Goal: Feedback & Contribution: Submit feedback/report problem

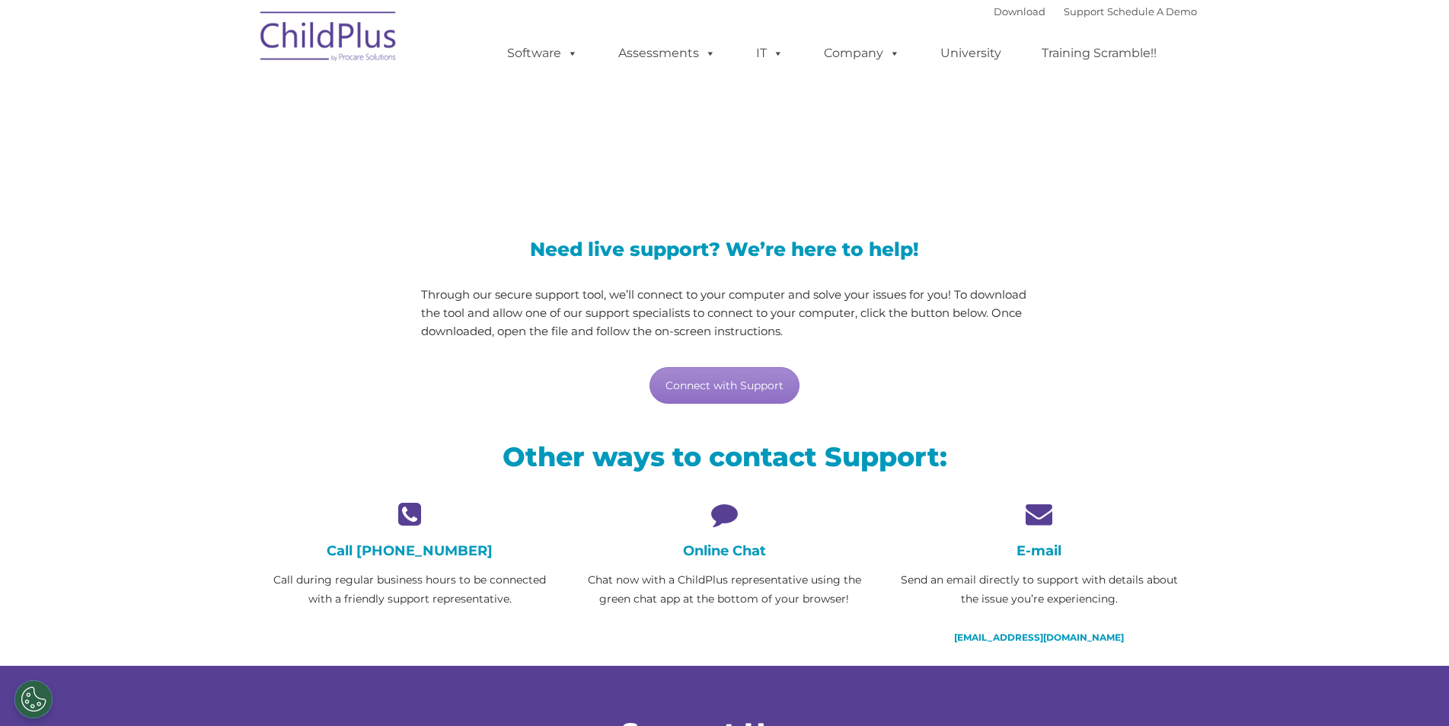
click at [723, 528] on div "Online Chat Chat now with a ChildPlus representative using the green chat app a…" at bounding box center [725, 554] width 292 height 108
click at [727, 548] on h4 "Online Chat" at bounding box center [725, 550] width 292 height 17
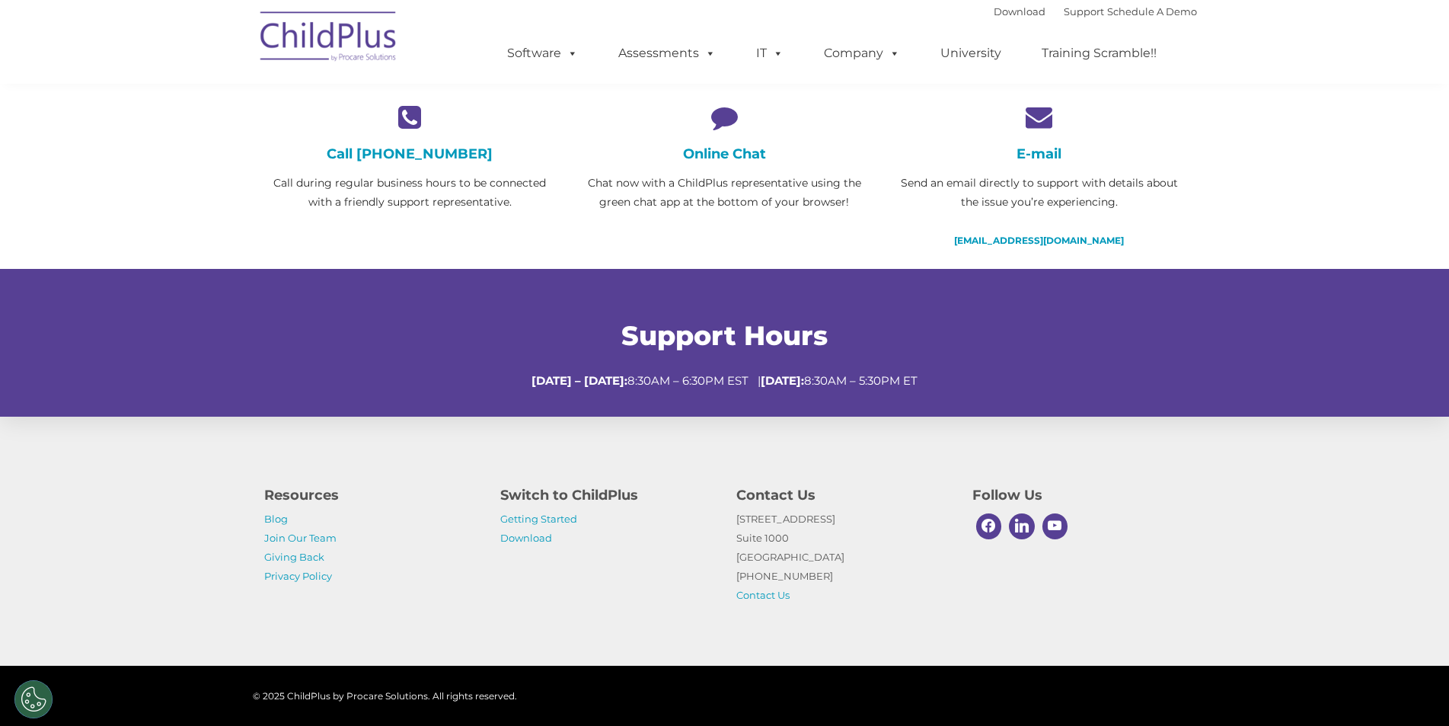
scroll to position [413, 0]
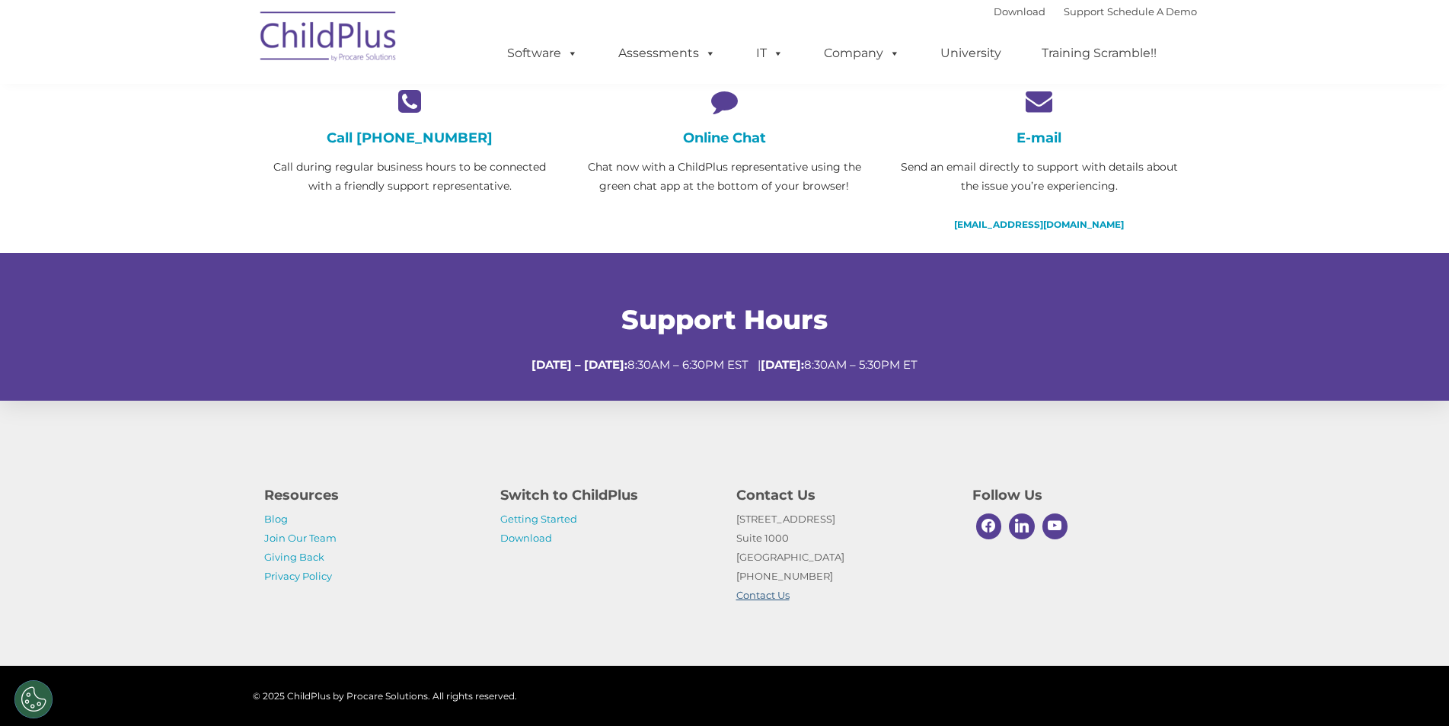
click at [775, 594] on link "Contact Us" at bounding box center [762, 595] width 53 height 12
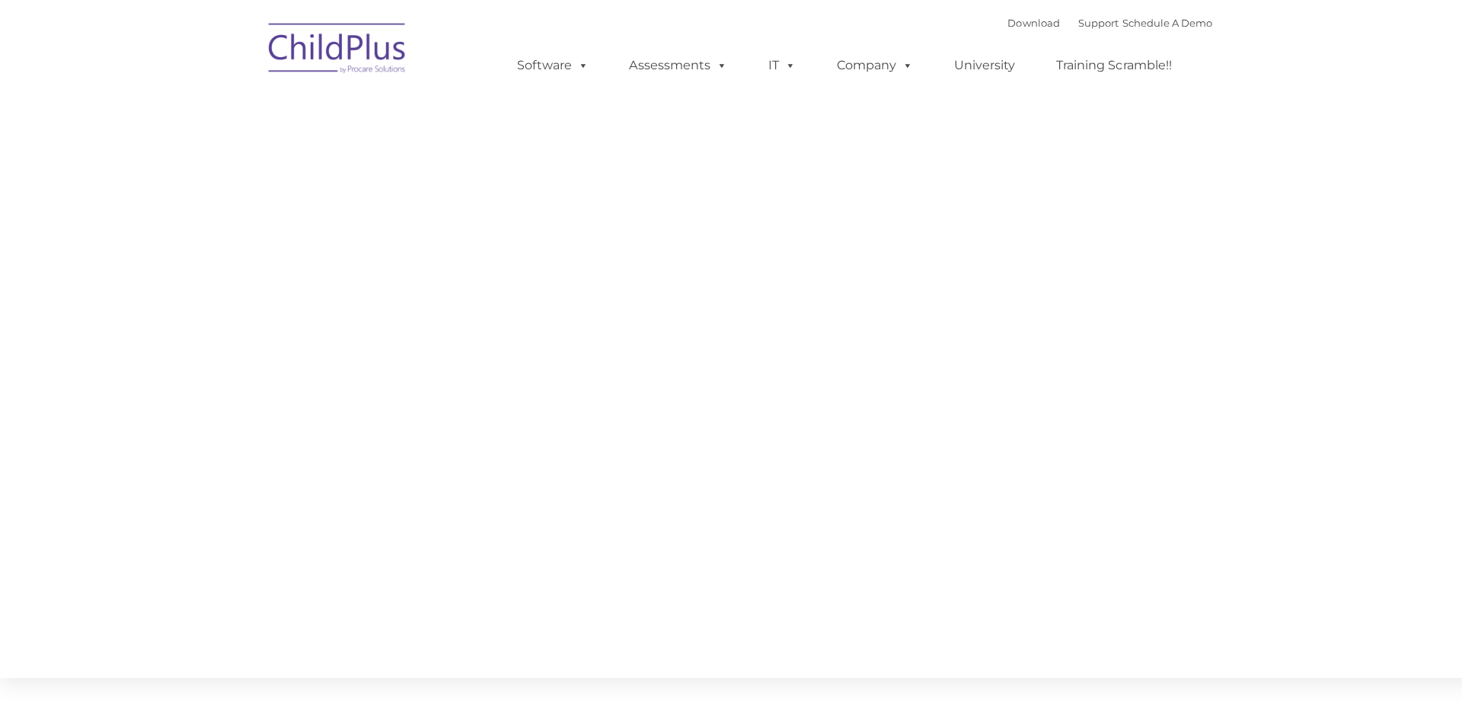
type input ""
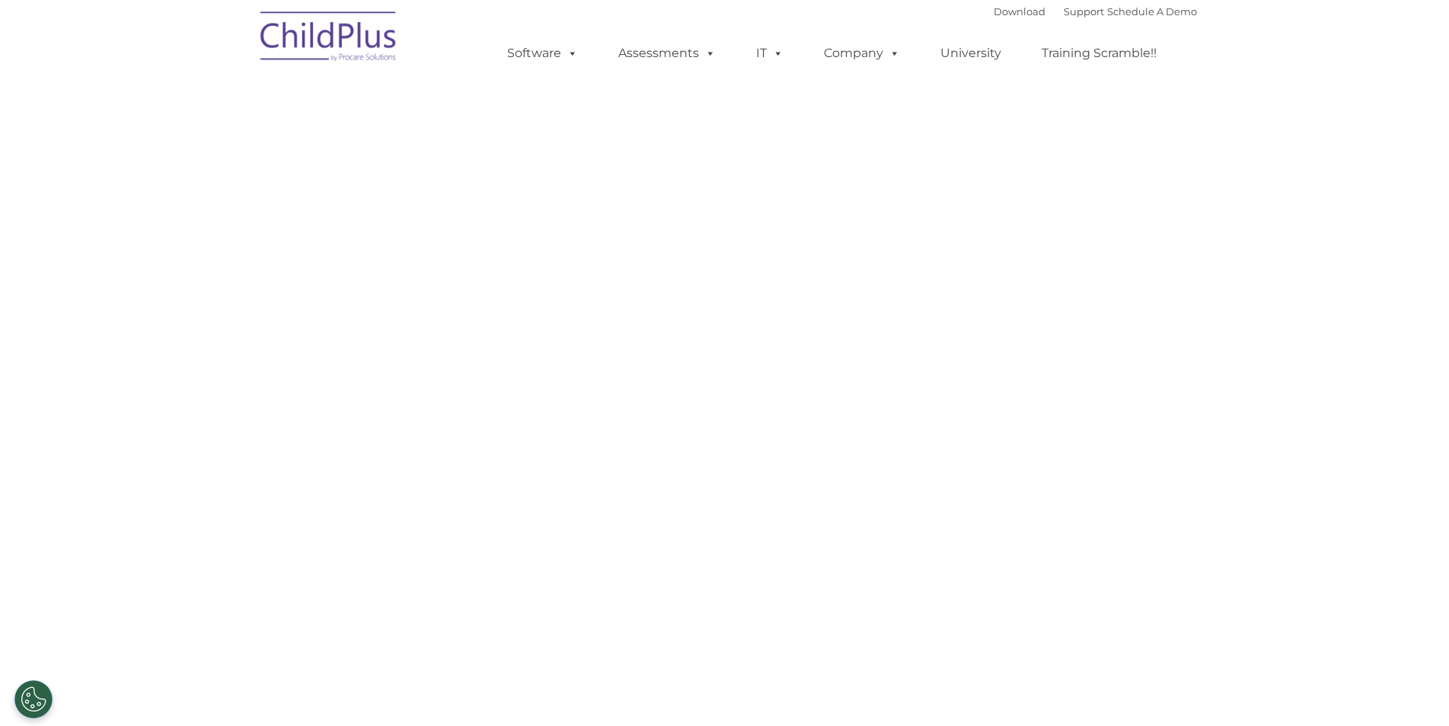
select select "MEDIUM"
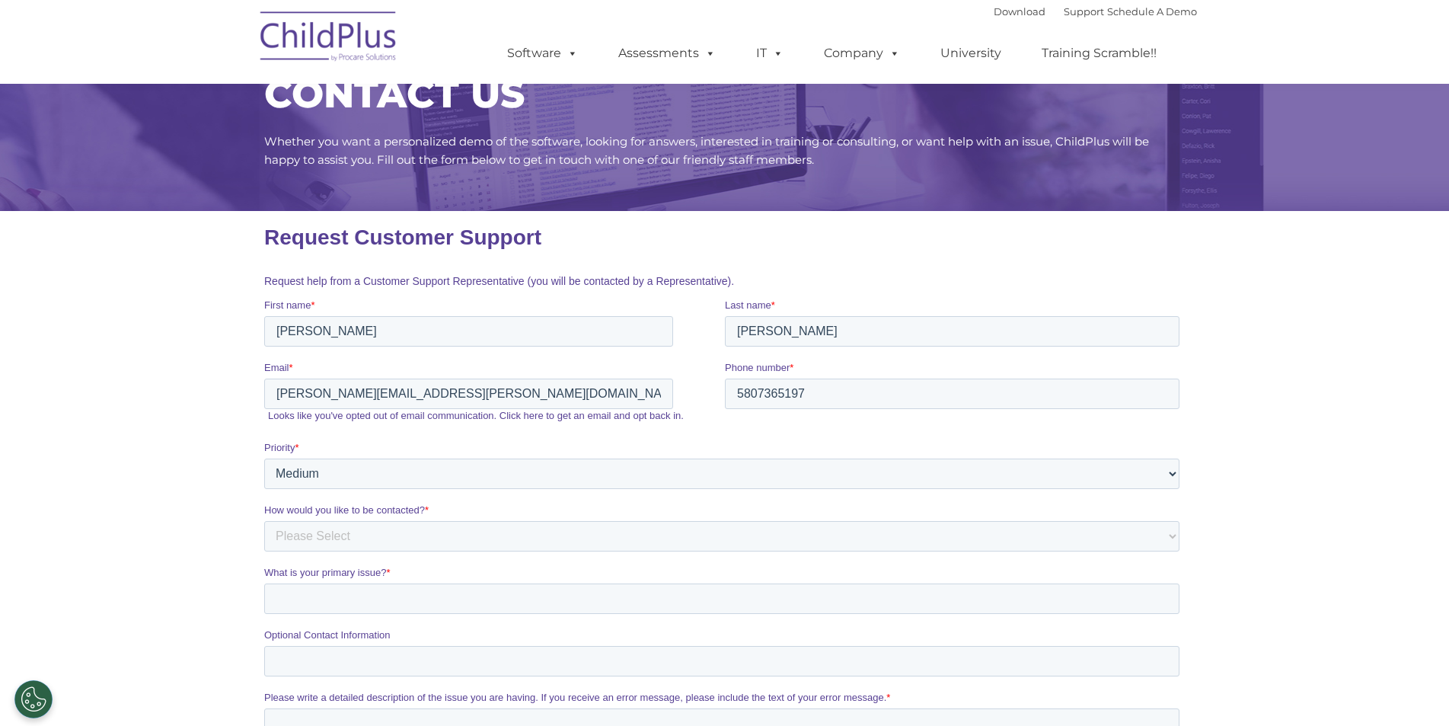
scroll to position [76, 0]
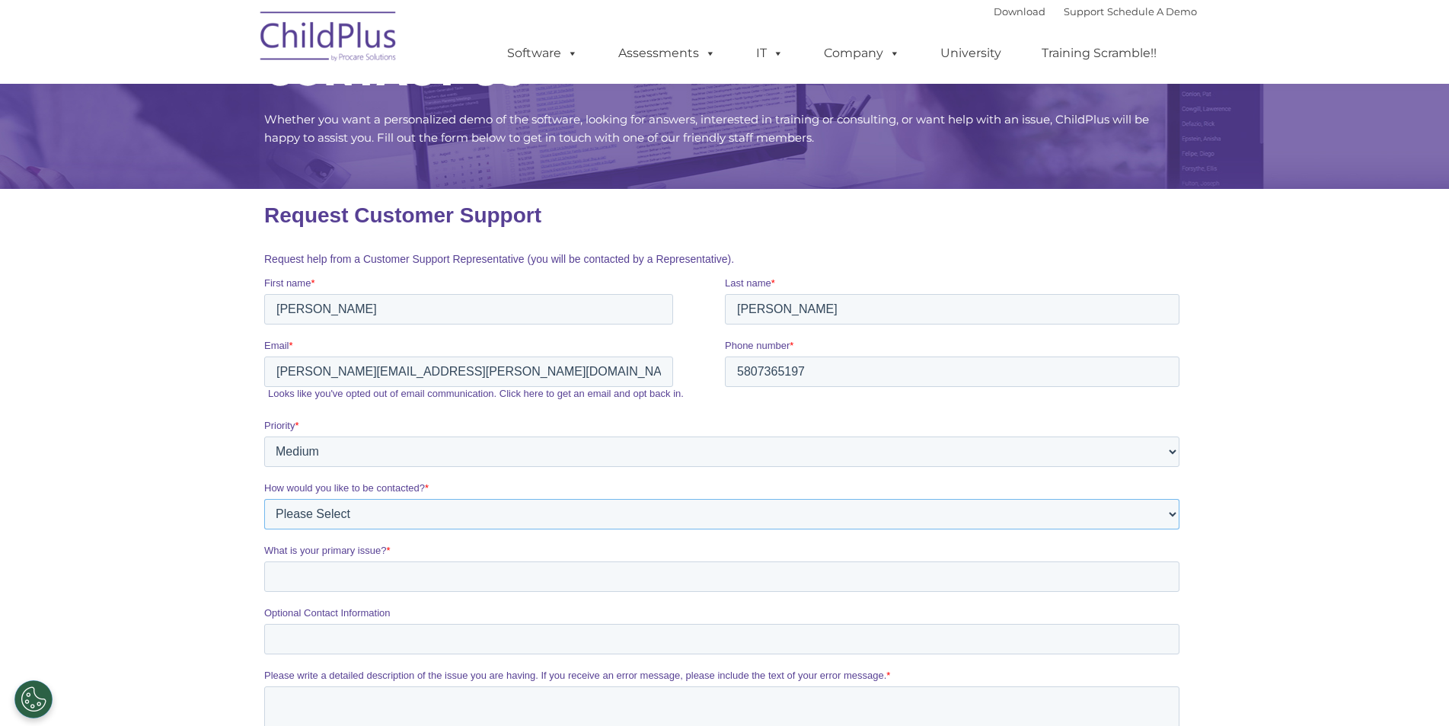
click at [385, 516] on select "Please Select Phone Email" at bounding box center [721, 514] width 915 height 30
select select "Email"
click at [264, 499] on select "Please Select Phone Email" at bounding box center [721, 514] width 915 height 30
click at [350, 583] on input "What is your primary issue? *" at bounding box center [721, 576] width 915 height 30
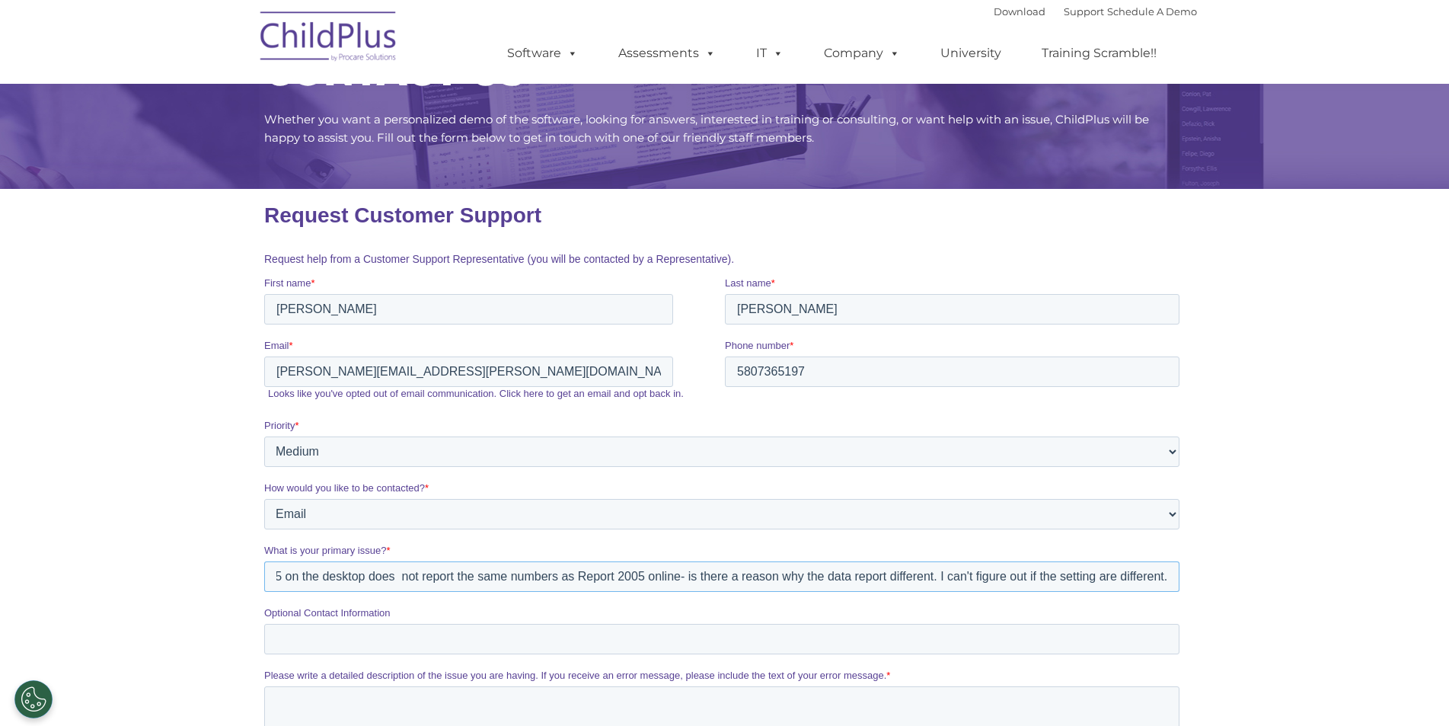
scroll to position [0, 0]
drag, startPoint x: 1167, startPoint y: 578, endPoint x: 193, endPoint y: 551, distance: 973.6
click html "Request Customer Support Request help from a Customer Support Representative (y…"
drag, startPoint x: 1174, startPoint y: 578, endPoint x: 456, endPoint y: 739, distance: 735.9
click html "Request Customer Support Request help from a Customer Support Representative (y…"
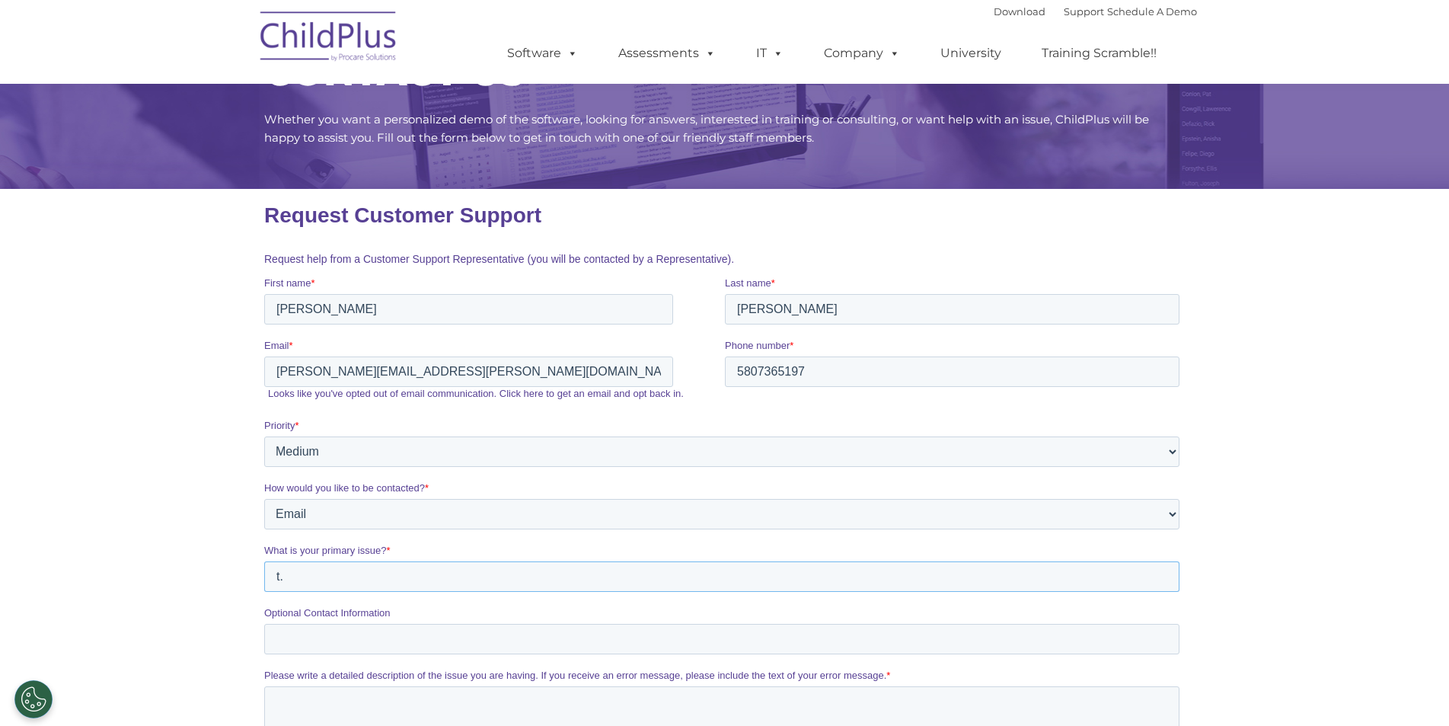
type input "."
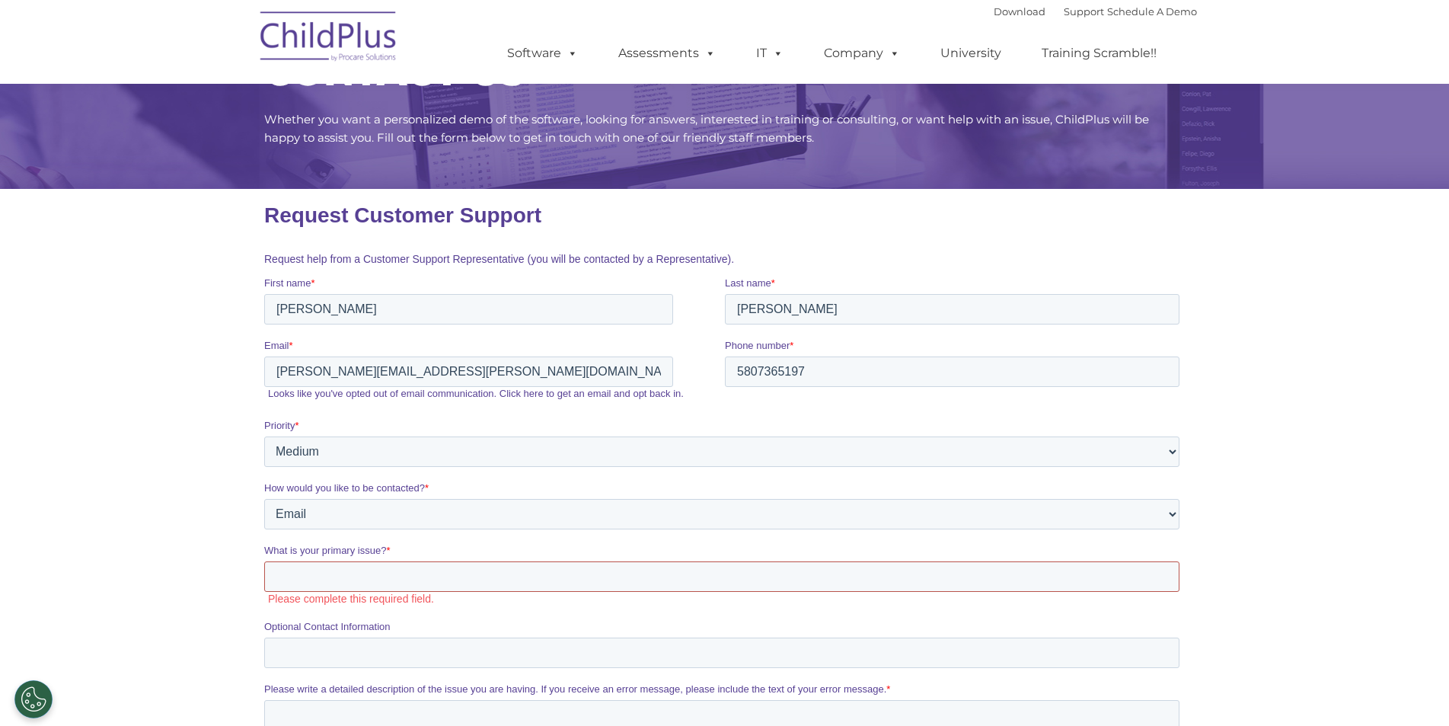
paste input "I'm noticing a discrepancy between Report 2005 on the desktop version and the o…"
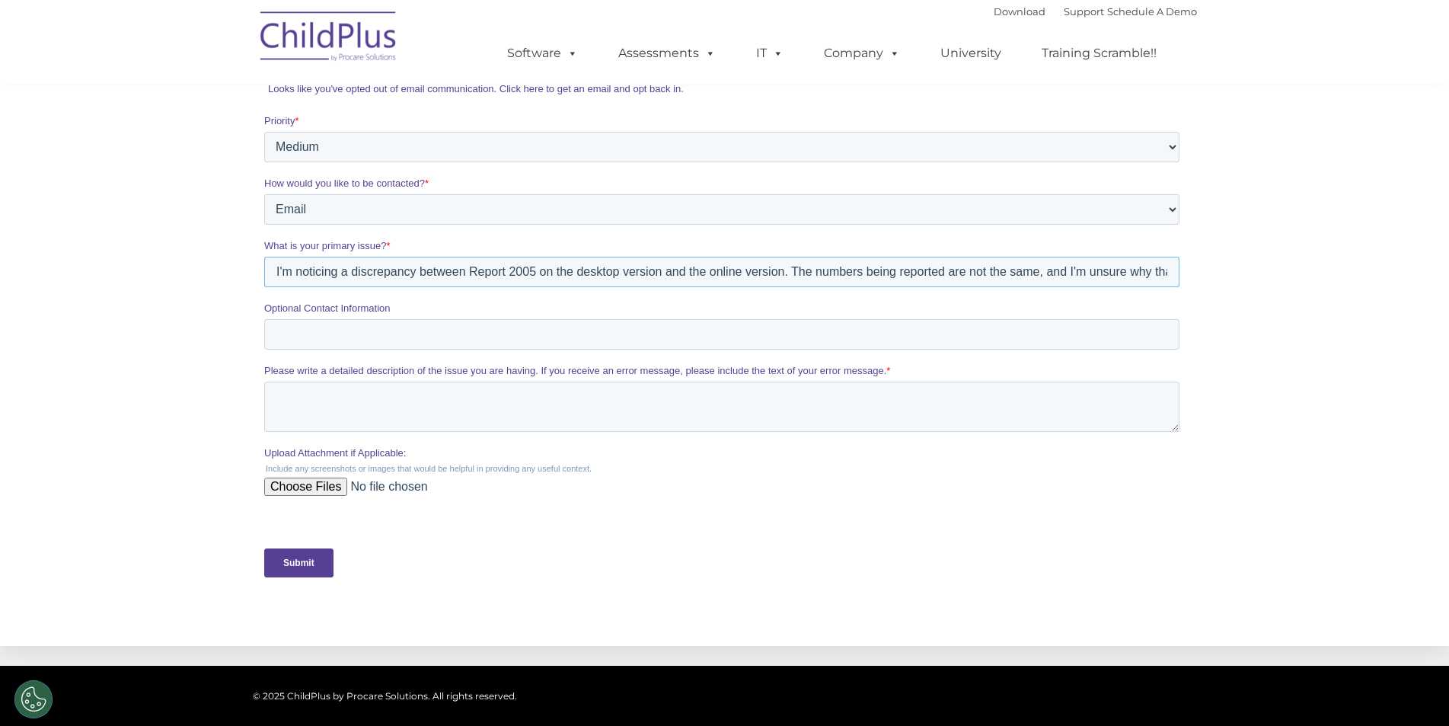
drag, startPoint x: 1172, startPoint y: 270, endPoint x: 200, endPoint y: 273, distance: 972.5
click html "Request Customer Support Request help from a Customer Support Representative (y…"
type input "I'm noticing a discrepancy between Report 2005 on the desktop version and the o…"
click at [287, 397] on textarea "Please write a detailed description of the issue you are having. If you receive…" at bounding box center [721, 407] width 915 height 50
paste textarea "I'm noticing a discrepancy between Report 2005 on the desktop version and the o…"
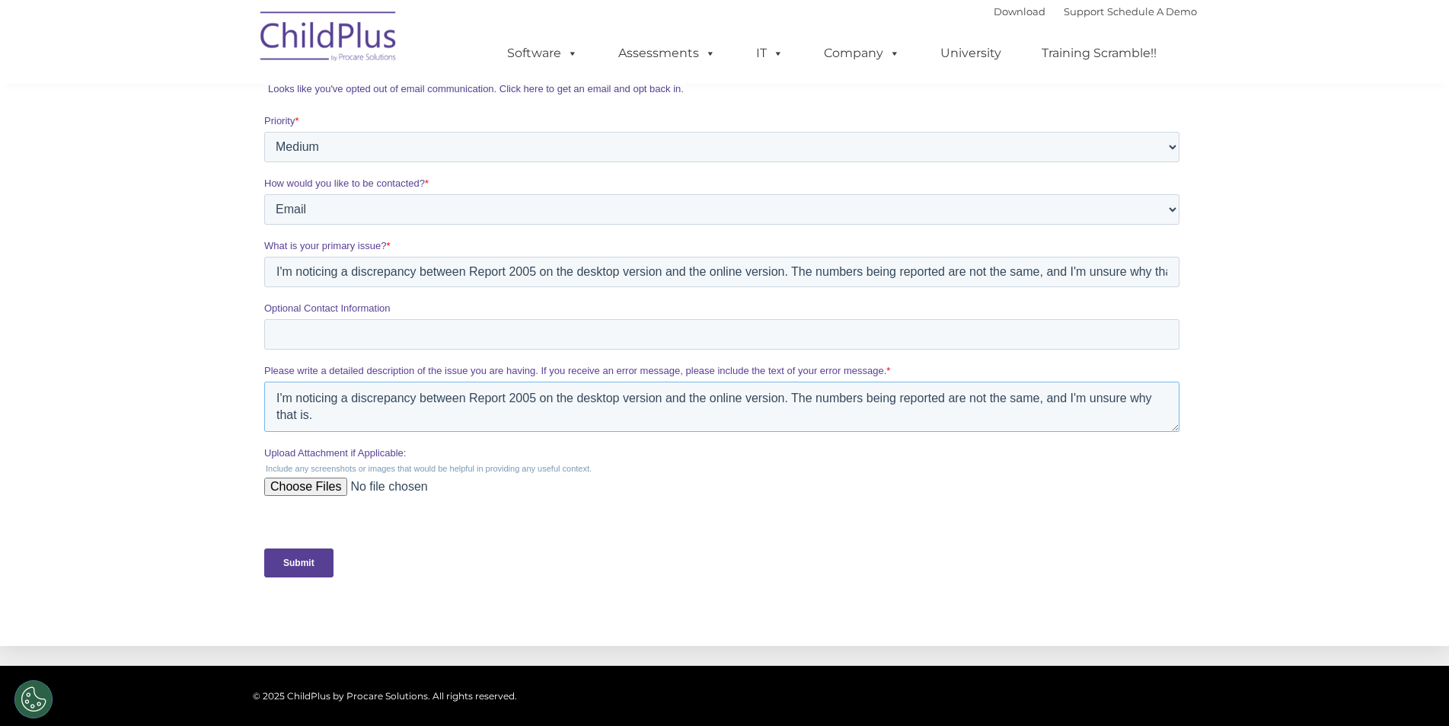
type textarea "I'm noticing a discrepancy between Report 2005 on the desktop version and the o…"
drag, startPoint x: 1169, startPoint y: 270, endPoint x: 104, endPoint y: 276, distance: 1065.4
click html "Request Customer Support Request help from a Customer Support Representative (y…"
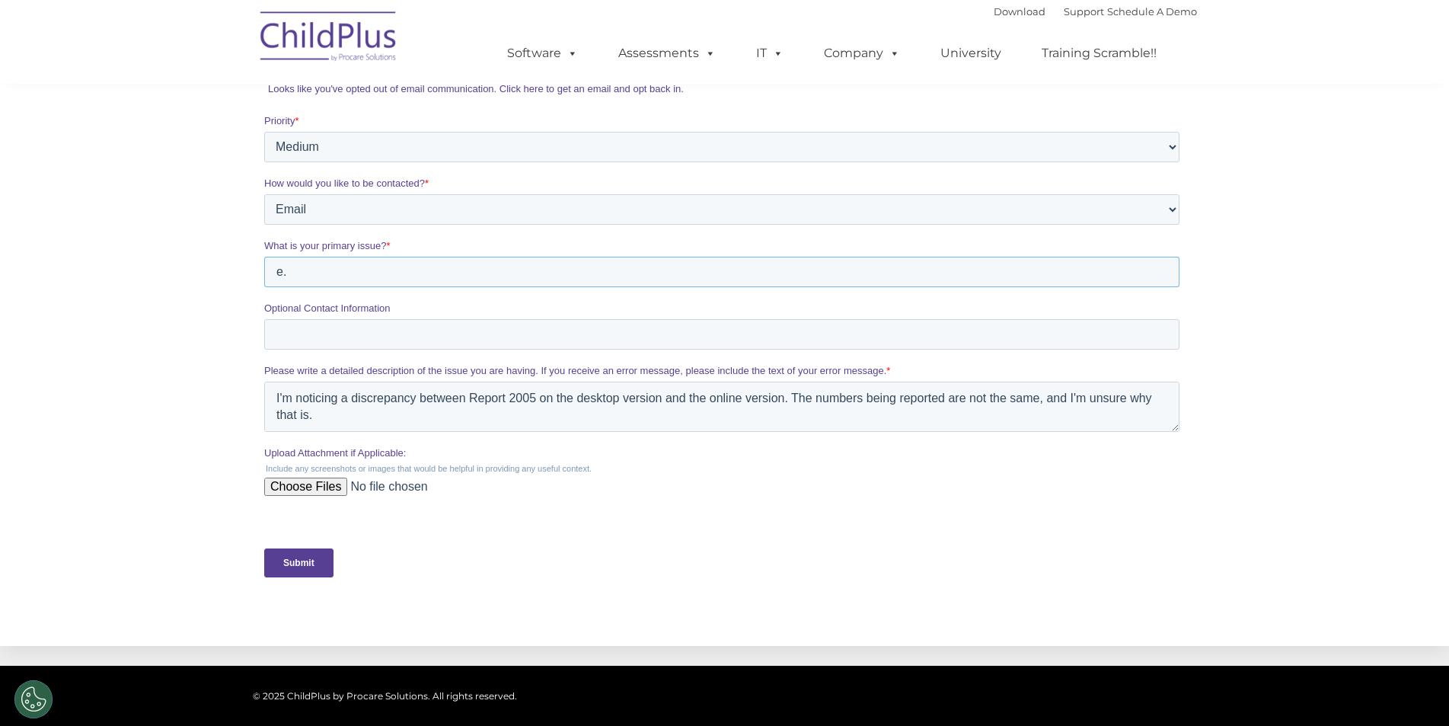
type input "."
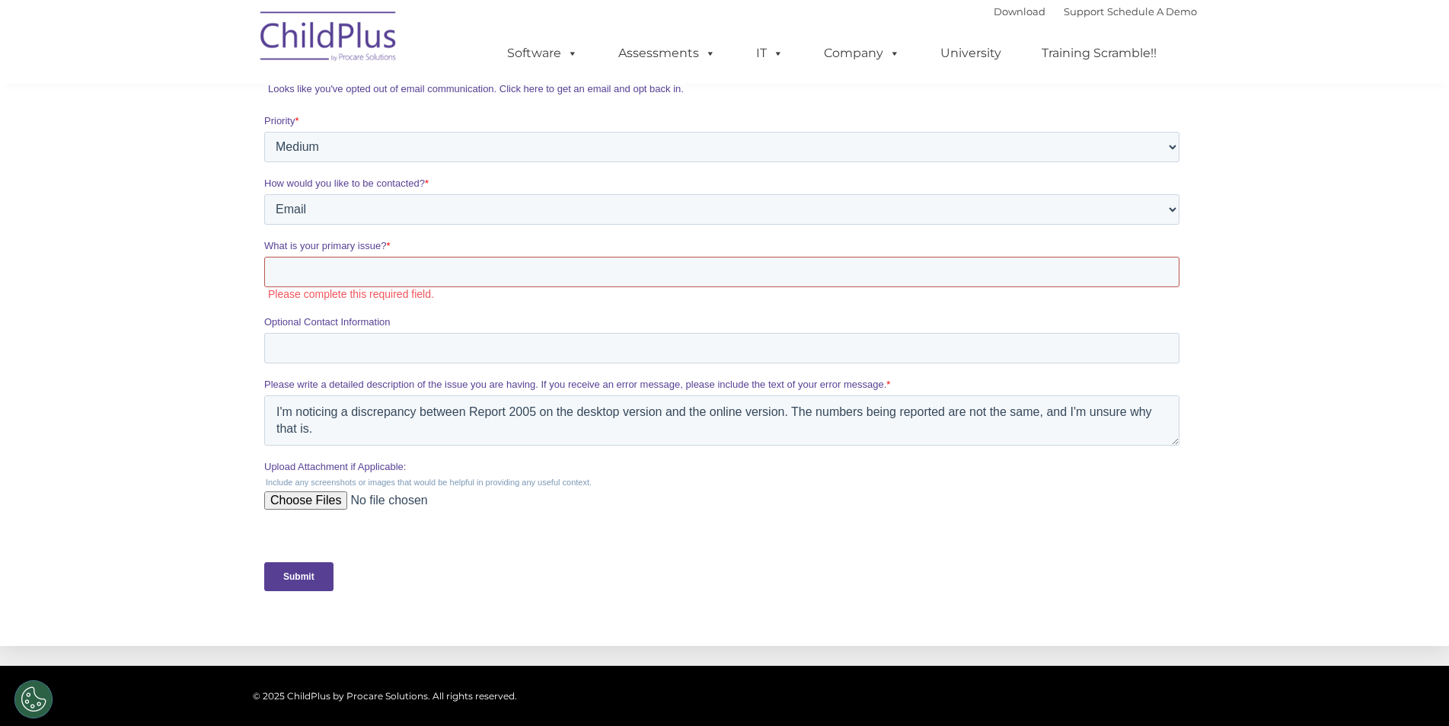
paste input "Discrepancy Between Report 2005 on Desktop and Online Versions"
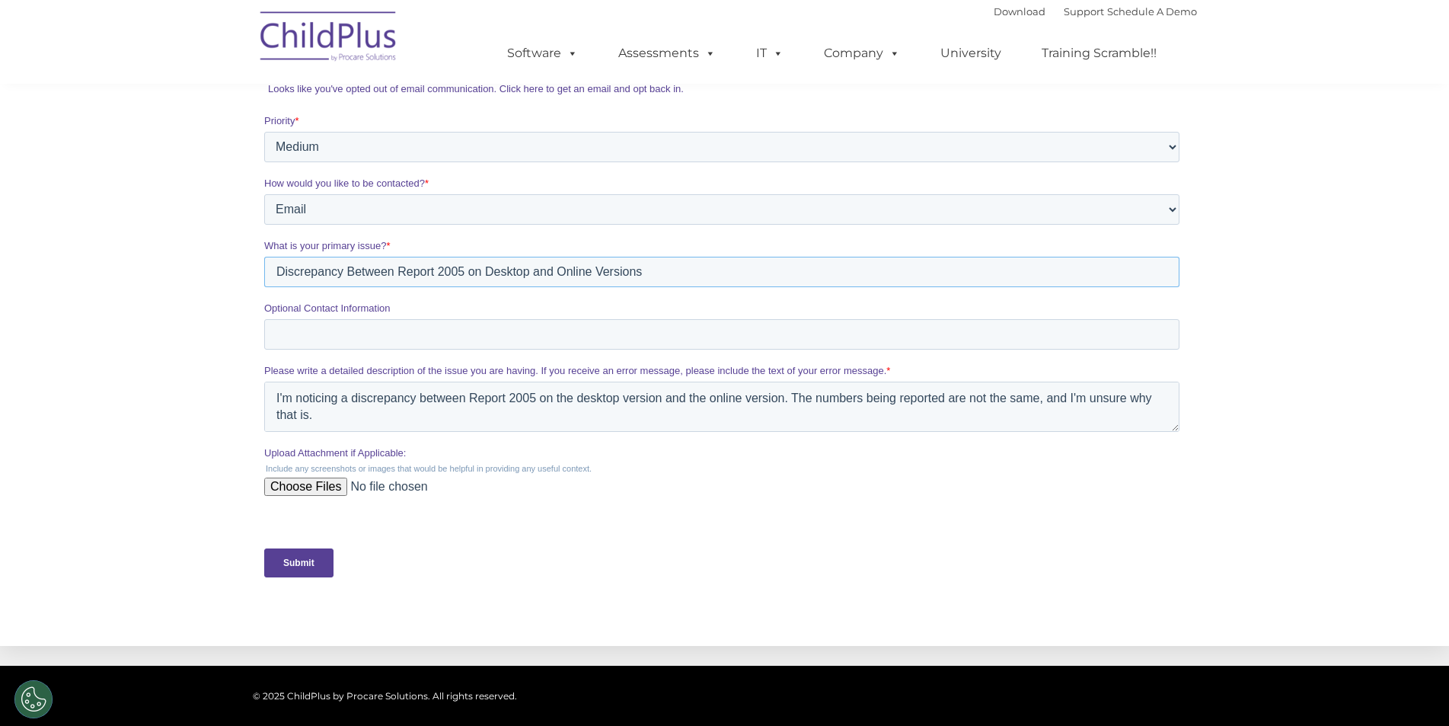
drag, startPoint x: 341, startPoint y: 273, endPoint x: 495, endPoint y: 157, distance: 192.5
click html "Request Customer Support Request help from a Customer Support Representative (y…"
type input "Difference Between Report 2005 on Desktop and Online Versions"
drag, startPoint x: 415, startPoint y: 400, endPoint x: 356, endPoint y: 399, distance: 58.6
click at [356, 399] on textarea "I'm noticing a discrepancy between Report 2005 on the desktop version and the o…" at bounding box center [721, 407] width 915 height 50
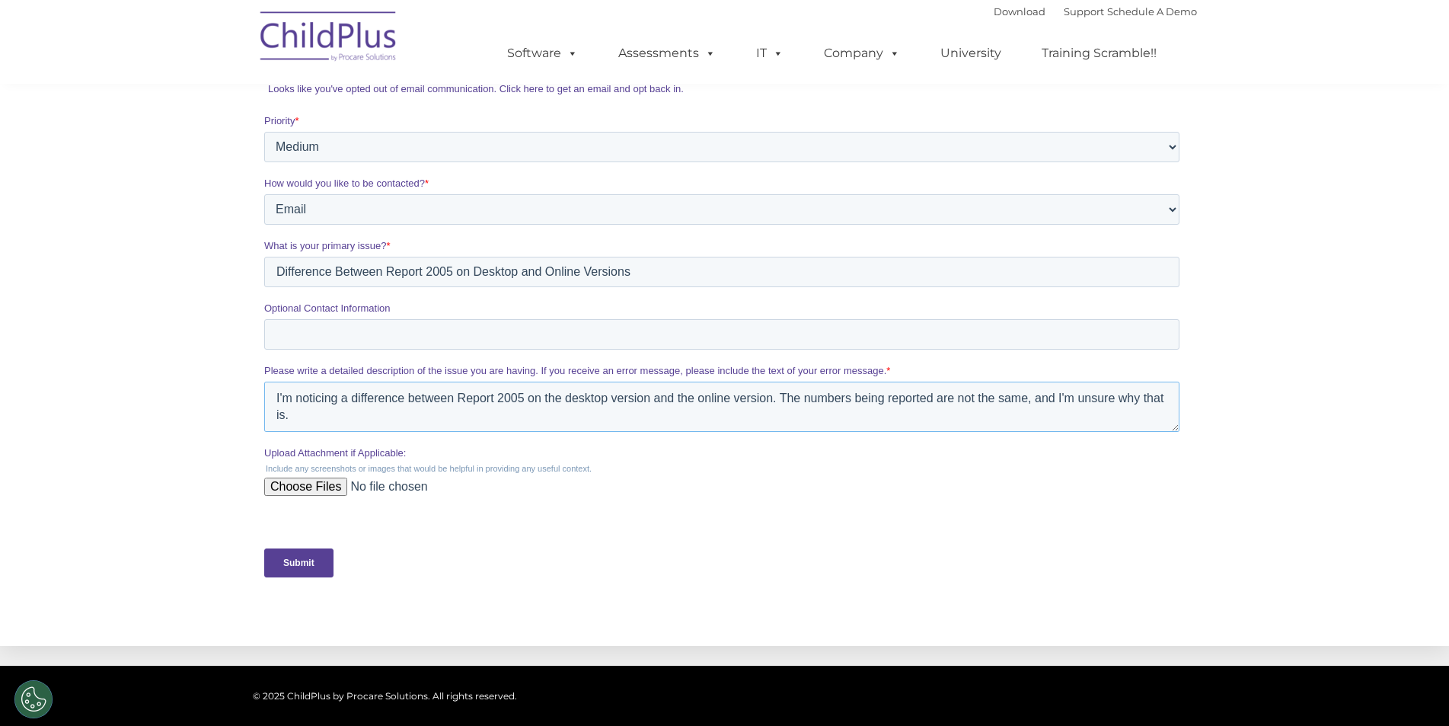
click at [1020, 400] on textarea "I'm noticing a difference between Report 2005 on the desktop version and the on…" at bounding box center [721, 407] width 915 height 50
click at [337, 416] on textarea "I'm noticing a difference between Report 2005 on the desktop version and the on…" at bounding box center [721, 407] width 915 height 50
type textarea "I'm noticing a difference between Report 2005 on the desktop version and the on…"
click at [295, 148] on select "Please Select Low Medium High" at bounding box center [721, 147] width 915 height 30
select select "HIGH"
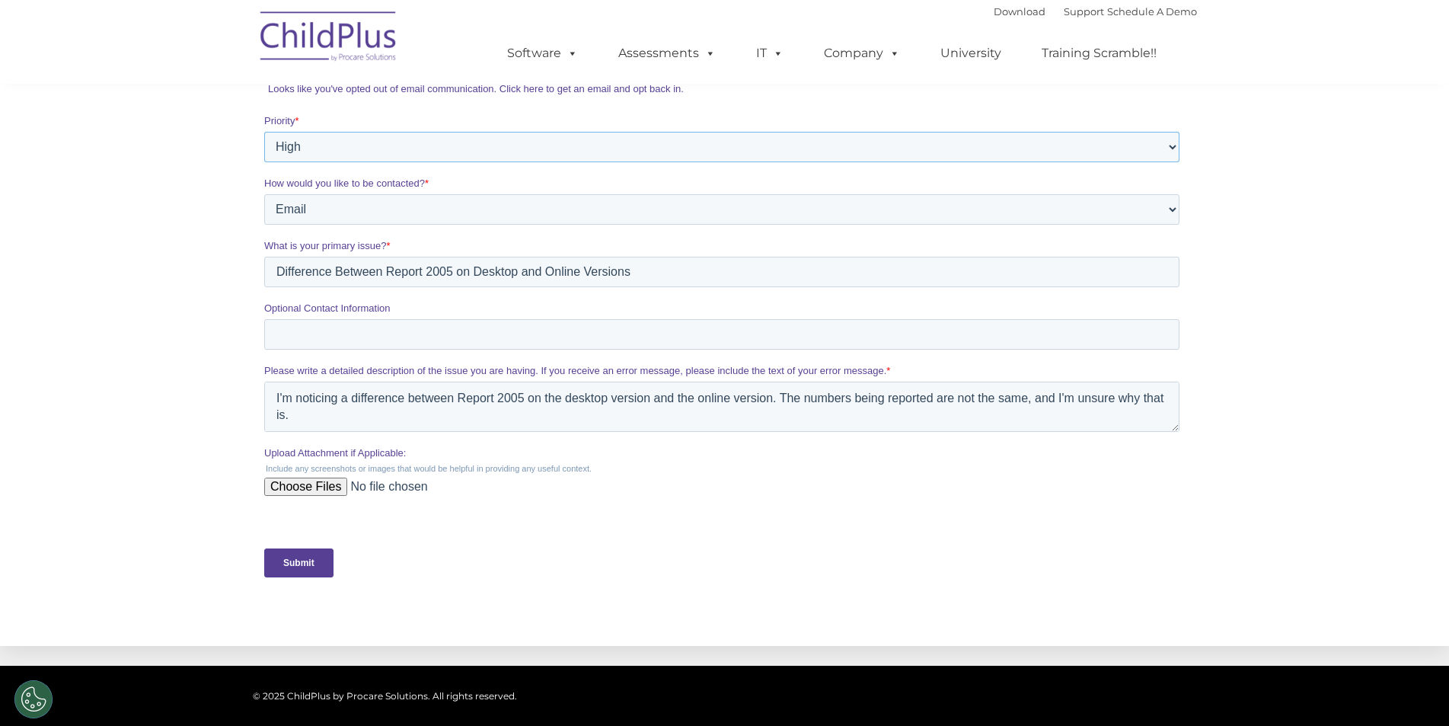
click at [264, 162] on select "Please Select Low Medium High" at bounding box center [721, 147] width 915 height 30
click at [338, 417] on textarea "I'm noticing a difference between Report 2005 on the desktop version and the on…" at bounding box center [721, 407] width 915 height 50
type textarea "I'm noticing a difference between Report 2005 on the desktop version and the on…"
click at [289, 559] on input "Submit" at bounding box center [298, 562] width 69 height 29
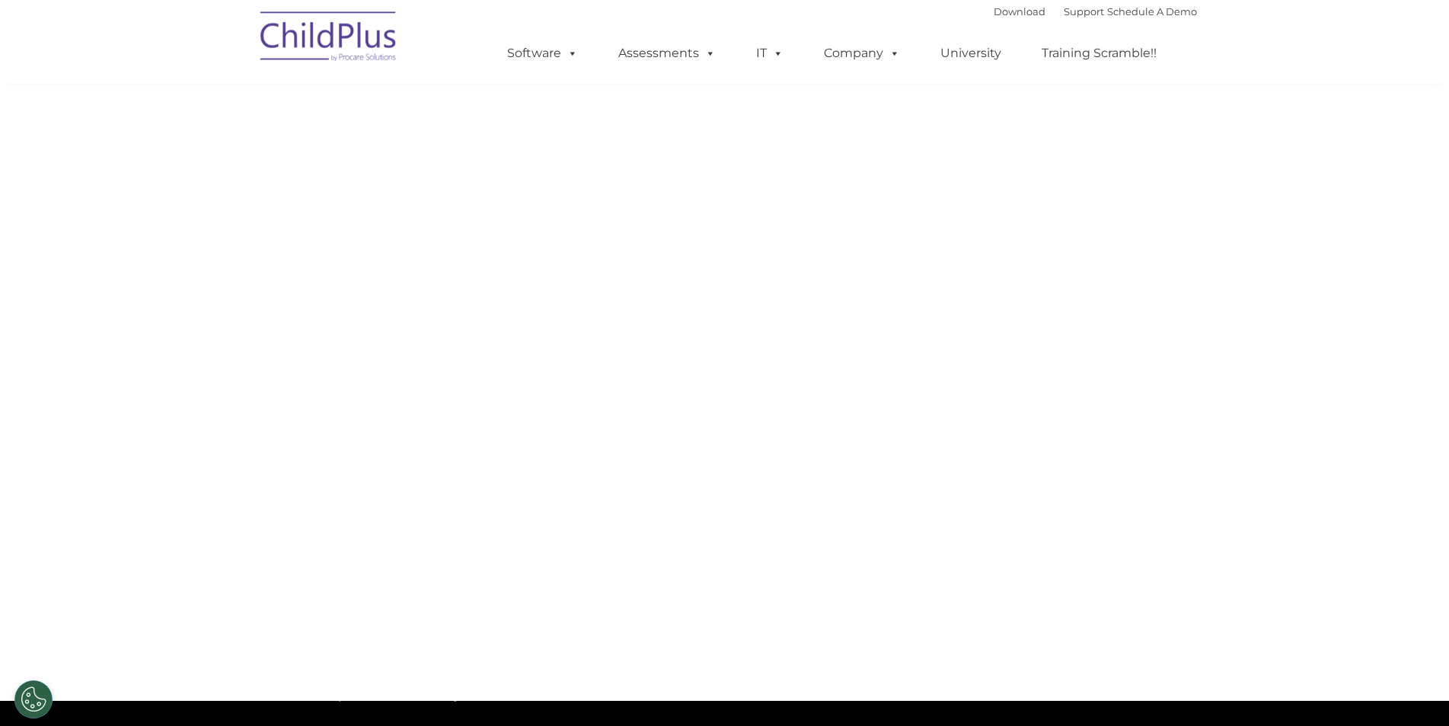
scroll to position [305, 0]
